Goal: Check status: Check status

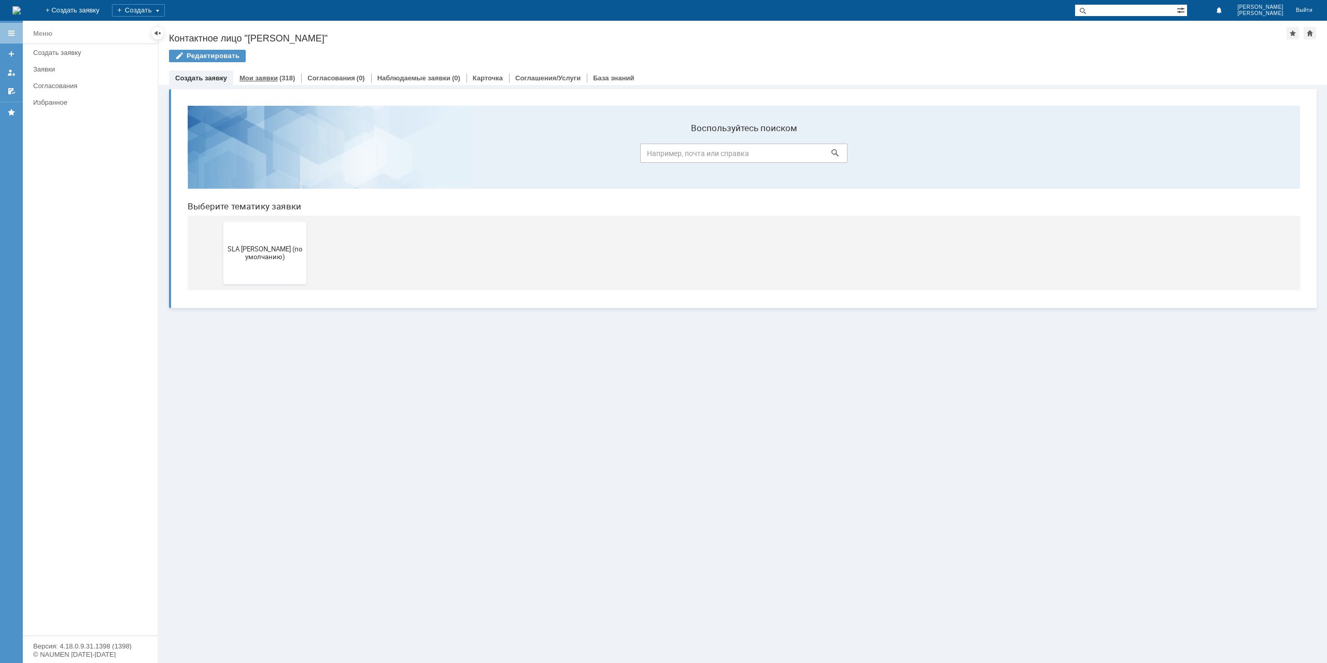
click at [270, 75] on link "Мои заявки" at bounding box center [258, 78] width 38 height 8
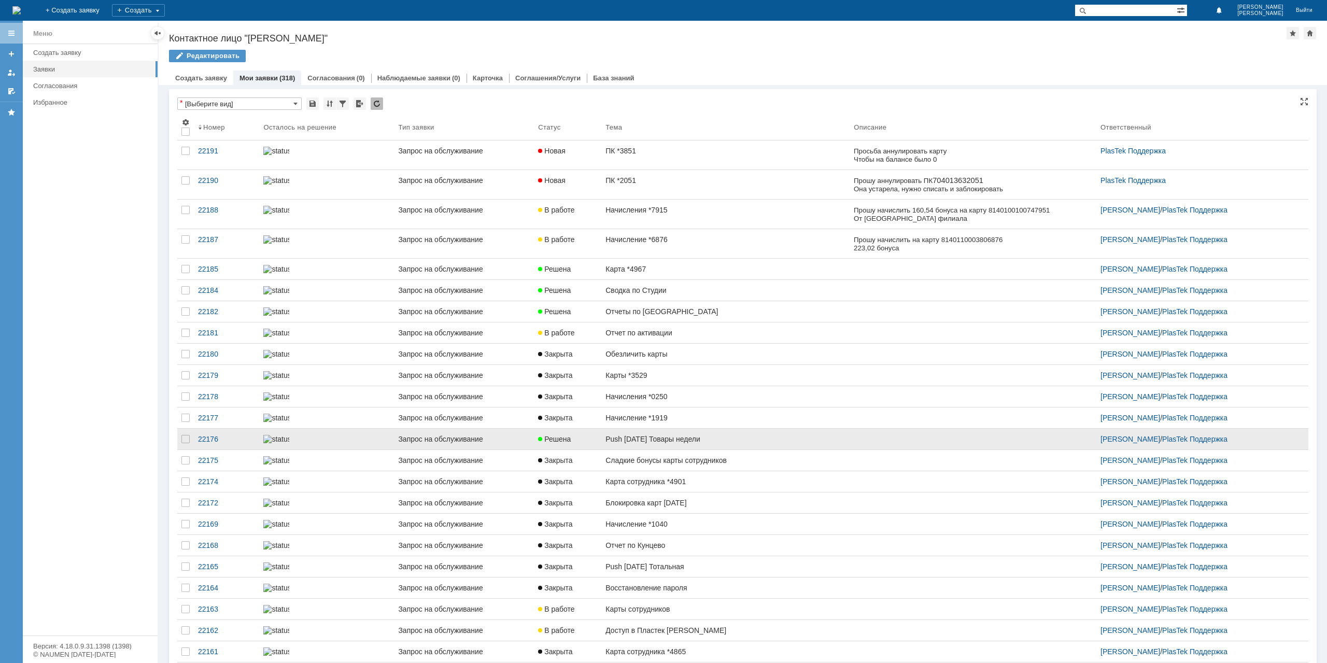
click at [584, 428] on link "Закрыта" at bounding box center [567, 417] width 67 height 21
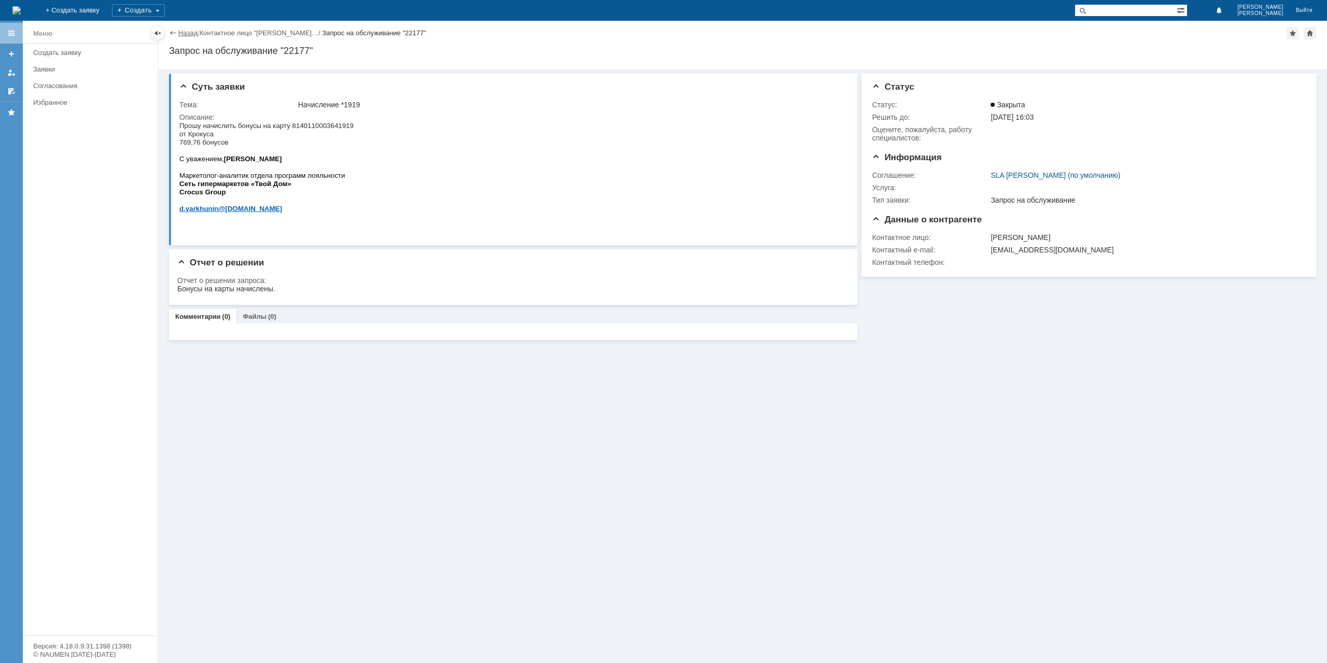
click at [181, 36] on link "Назад" at bounding box center [187, 33] width 19 height 8
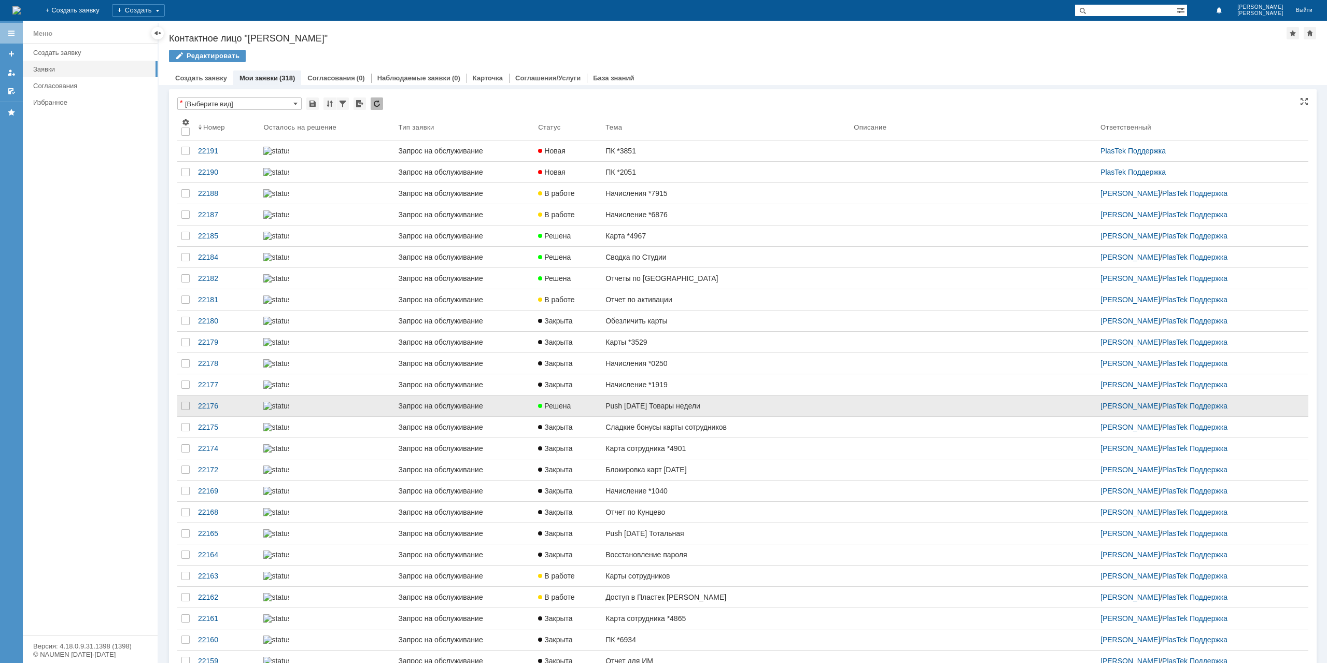
click at [618, 416] on link "Push [DATE] Товары недели" at bounding box center [725, 405] width 248 height 21
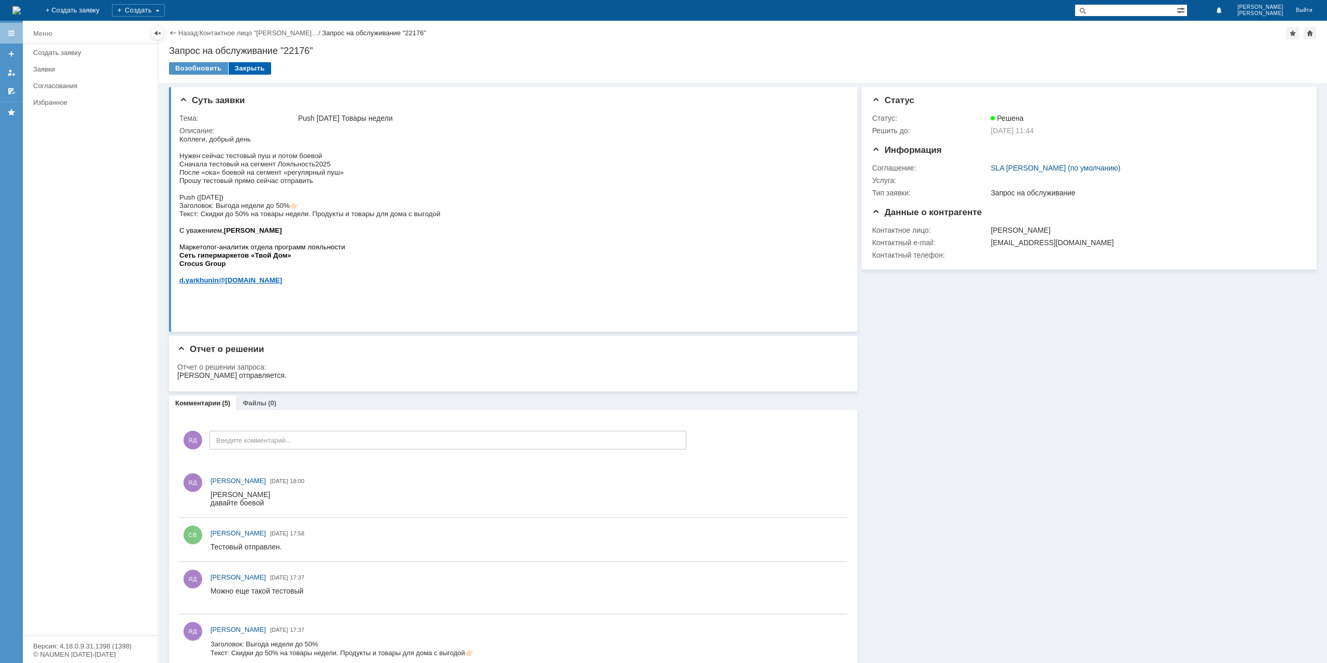
click at [255, 67] on div "Закрыть" at bounding box center [250, 68] width 43 height 12
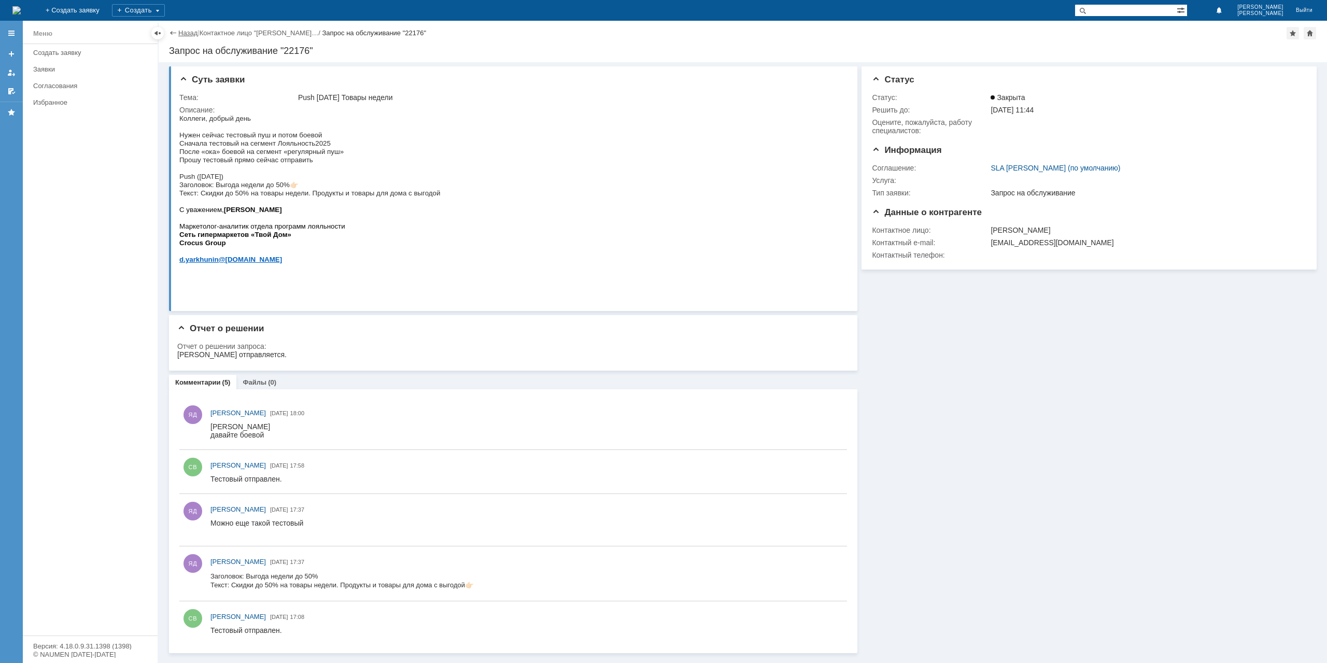
click at [183, 35] on link "Назад" at bounding box center [187, 33] width 19 height 8
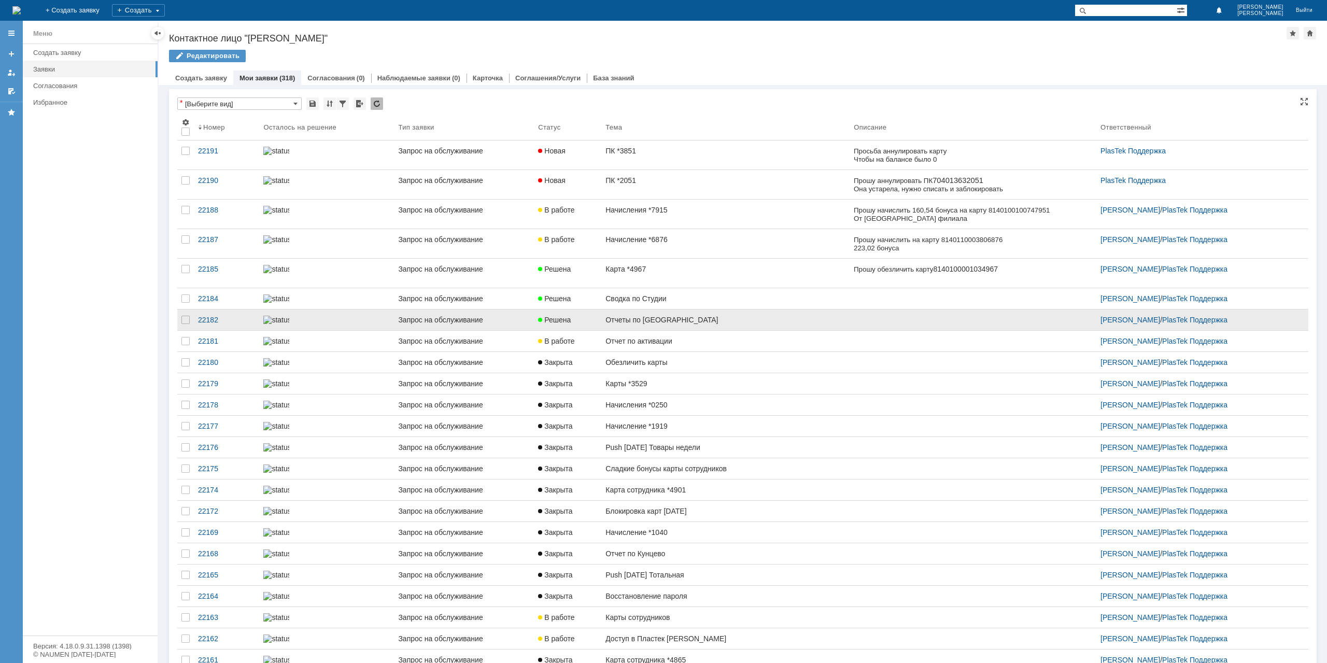
click at [656, 312] on link "Отчеты по [GEOGRAPHIC_DATA]" at bounding box center [725, 319] width 248 height 21
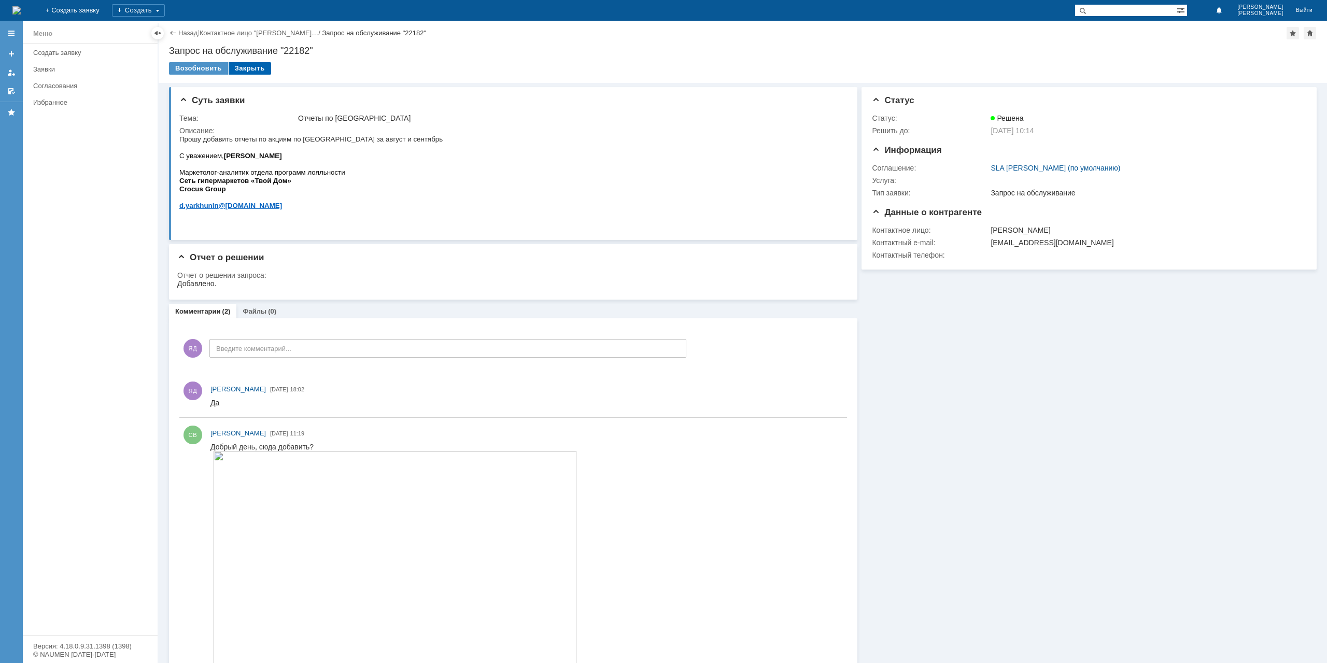
click at [247, 69] on div "Закрыть" at bounding box center [250, 68] width 43 height 12
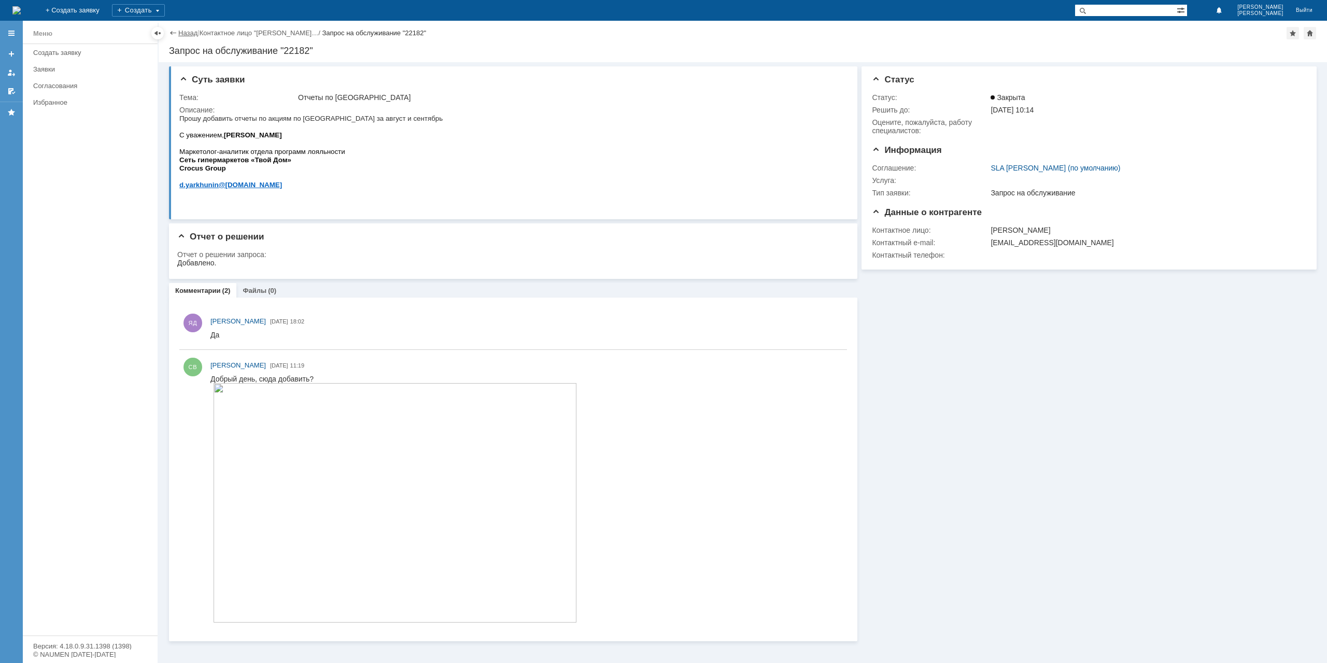
click at [185, 35] on link "Назад" at bounding box center [187, 33] width 19 height 8
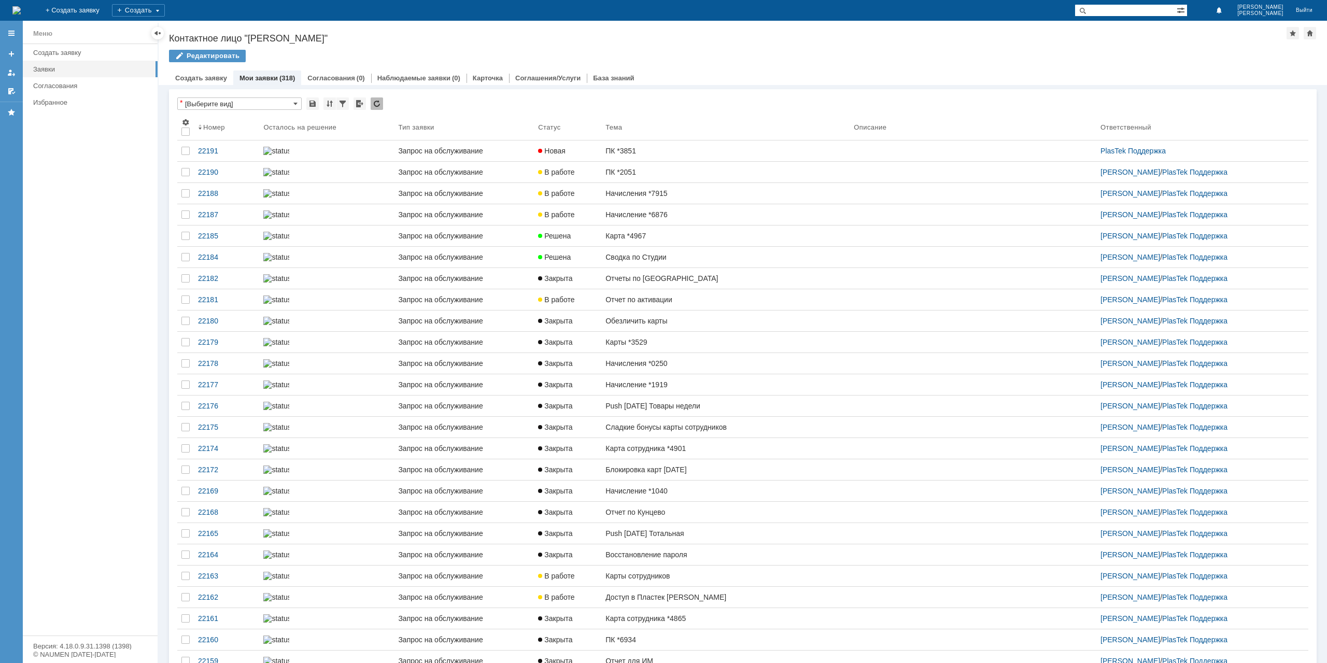
click at [644, 267] on link "Сводка по Студии" at bounding box center [725, 257] width 248 height 21
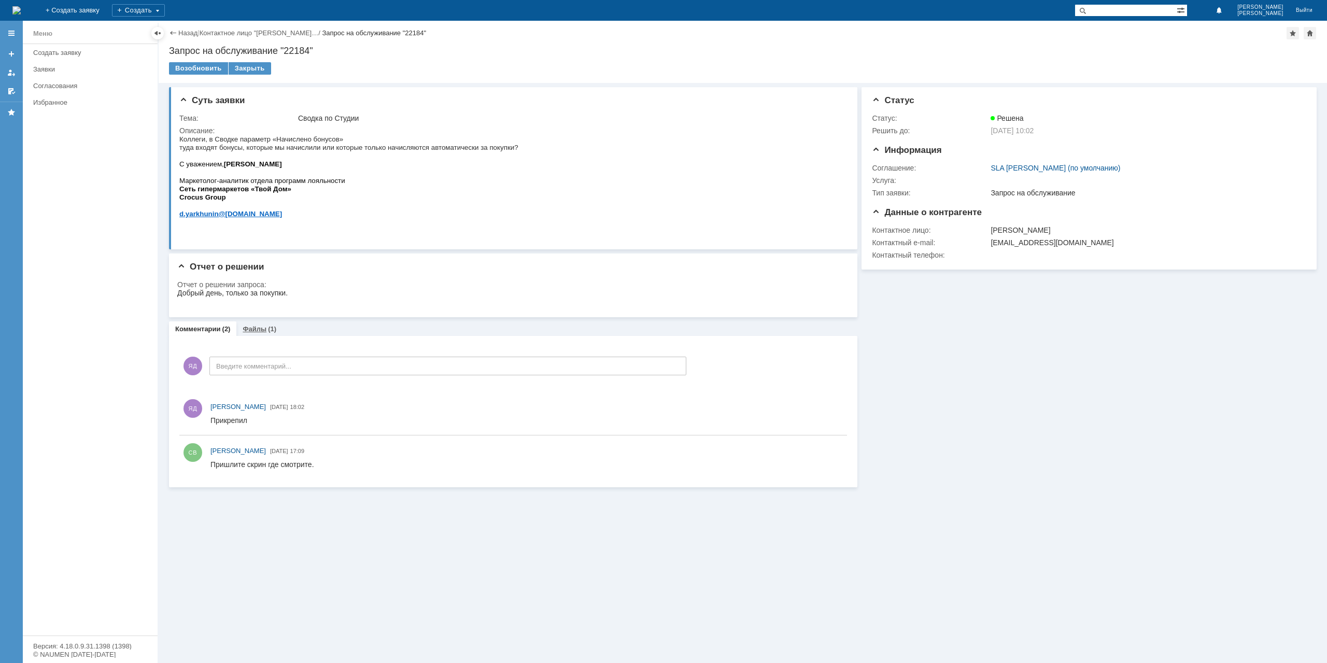
click at [260, 331] on link "Файлы" at bounding box center [255, 329] width 24 height 8
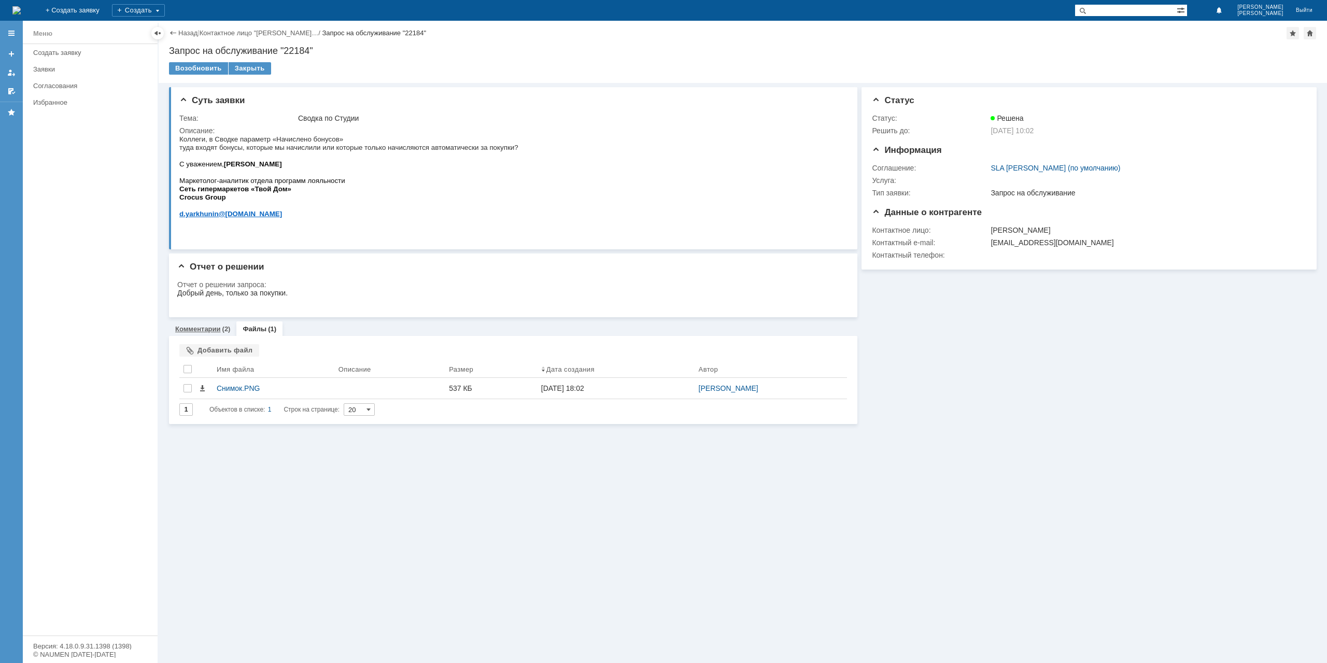
click at [212, 328] on link "Комментарии" at bounding box center [198, 329] width 46 height 8
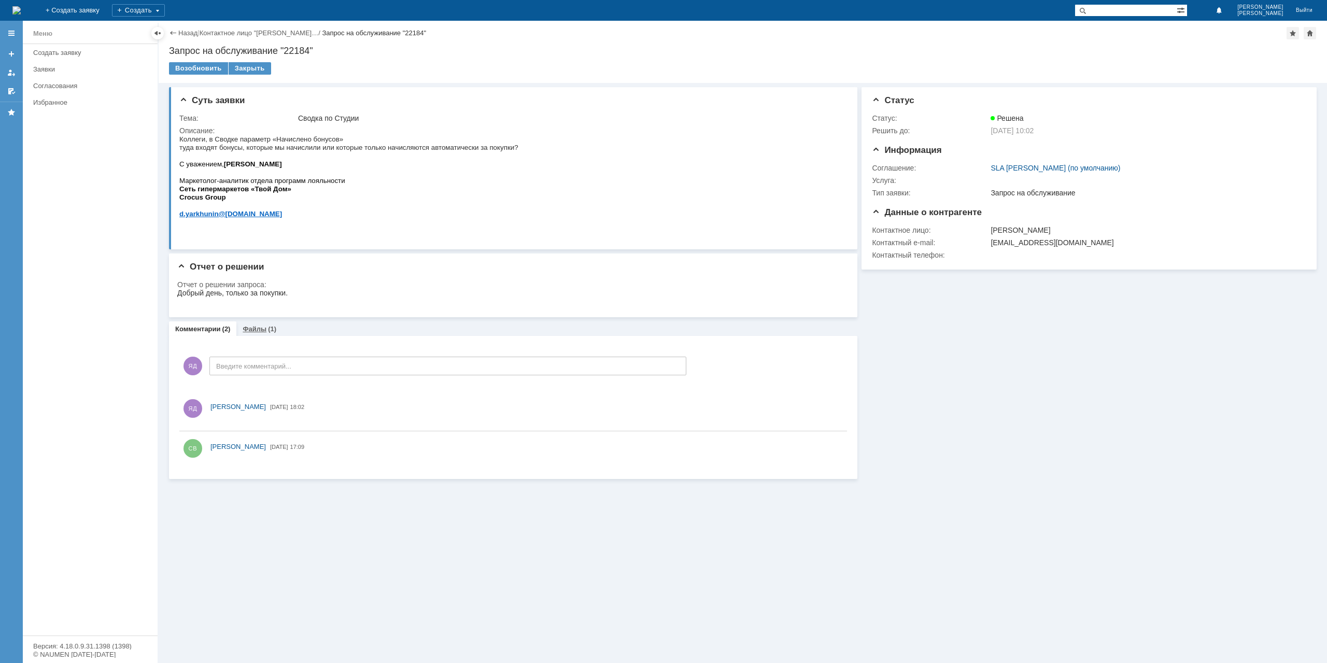
click at [250, 330] on link "Файлы" at bounding box center [255, 329] width 24 height 8
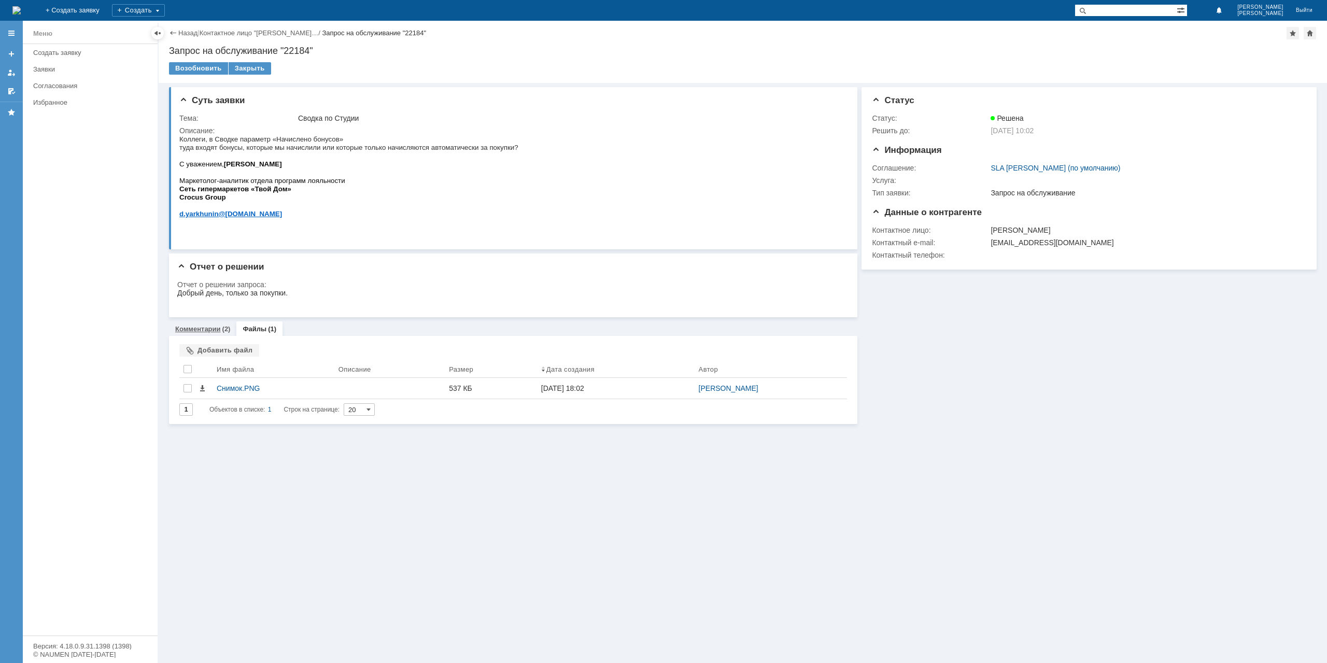
click at [191, 327] on link "Комментарии" at bounding box center [198, 329] width 46 height 8
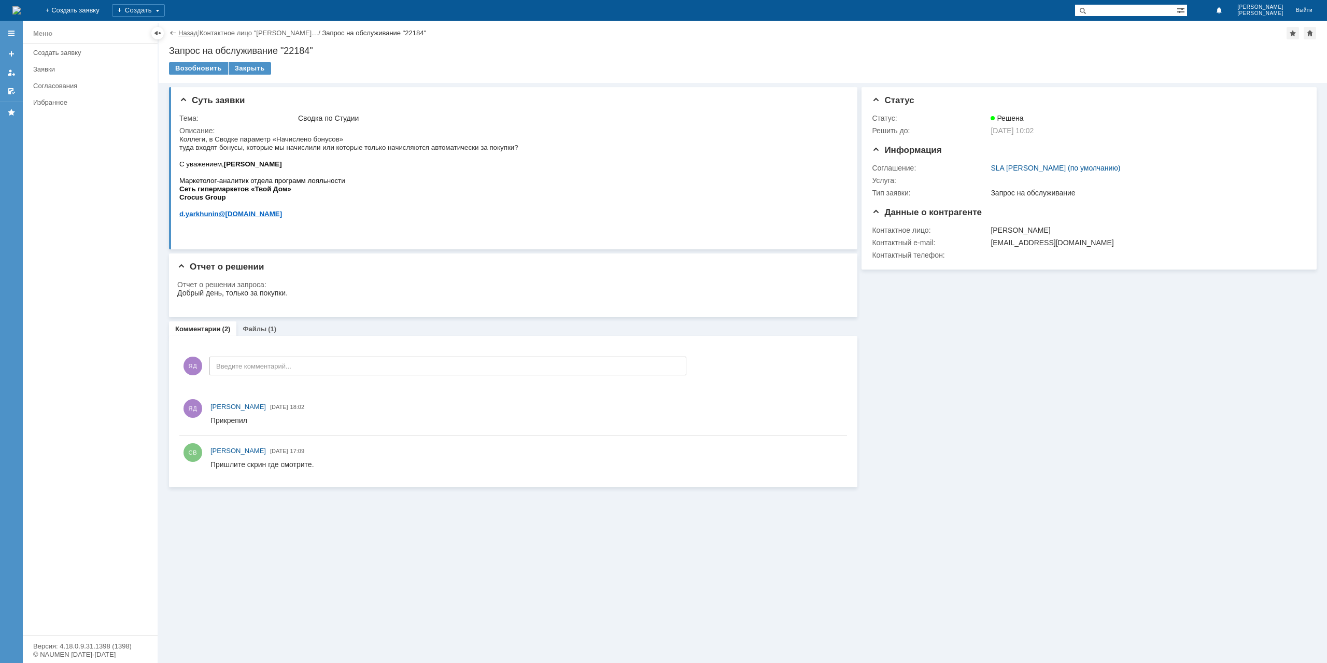
click at [183, 35] on link "Назад" at bounding box center [187, 33] width 19 height 8
